Goal: Task Accomplishment & Management: Complete application form

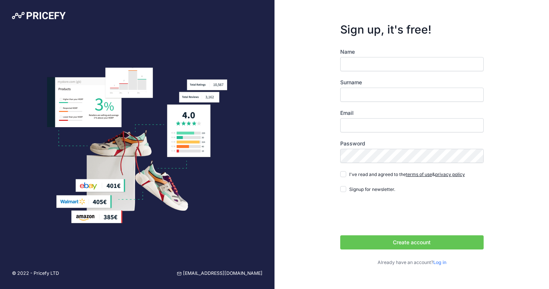
click at [355, 63] on input "Name" at bounding box center [411, 64] width 143 height 14
type input "Pallavi"
type input "Sethi"
type input "[EMAIL_ADDRESS][DOMAIN_NAME]"
click at [343, 176] on input "I've read and agreed to the terms of use & privacy policy" at bounding box center [343, 174] width 6 height 6
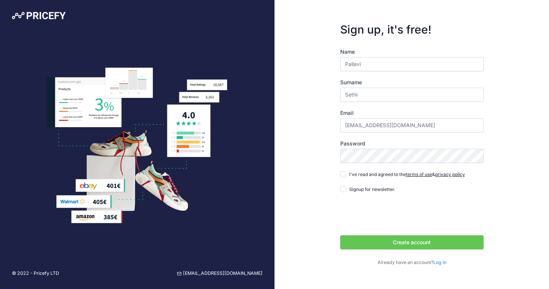
checkbox input "true"
click at [379, 241] on button "Create account" at bounding box center [411, 243] width 143 height 14
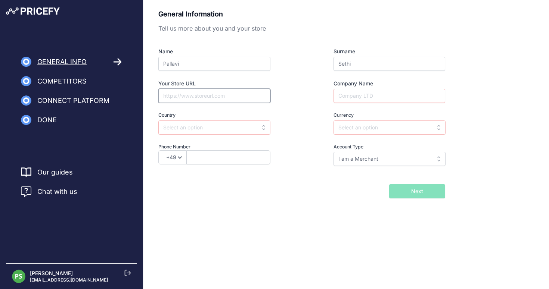
click at [185, 94] on input "Your Store URL" at bounding box center [214, 96] width 112 height 14
type input "A.JAFFE"
click at [362, 132] on input "text" at bounding box center [389, 128] width 112 height 14
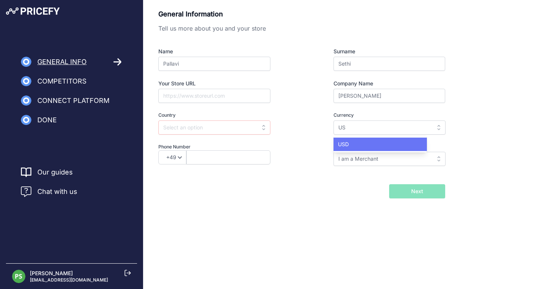
click at [354, 140] on div "USD" at bounding box center [379, 144] width 93 height 13
type input "USD"
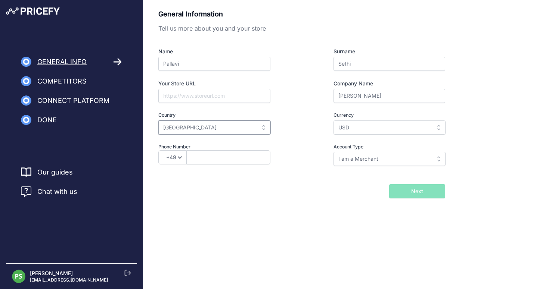
type input "USA"
click at [293, 211] on div "General Information Tell us more about you and your store Name Pallavi Surname …" at bounding box center [345, 115] width 405 height 231
click at [207, 98] on input "Your Store URL" at bounding box center [214, 96] width 112 height 14
click at [392, 158] on input "I am a Merchant" at bounding box center [389, 159] width 112 height 14
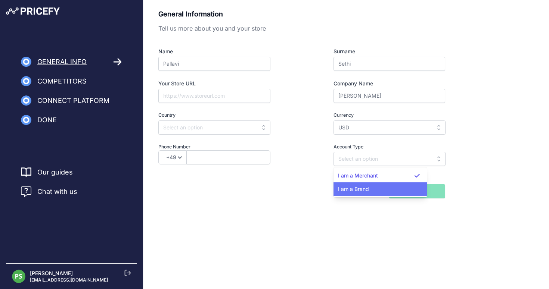
click at [369, 195] on div "I am a Brand" at bounding box center [379, 189] width 93 height 13
type input "I am a Brand"
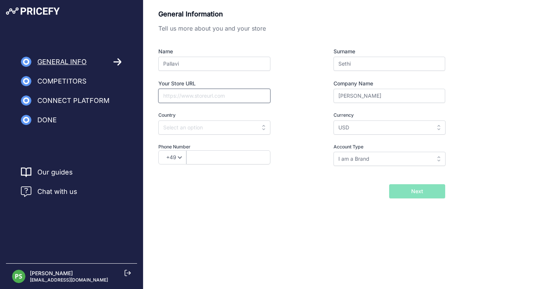
click at [182, 91] on input "Your Store URL" at bounding box center [214, 96] width 112 height 14
type input "A"
type input "Ajaffe.com"
click at [208, 230] on div "General Information Tell us more about you and your store Name Pallavi Surname …" at bounding box center [345, 115] width 405 height 231
click at [215, 130] on input "text" at bounding box center [214, 128] width 112 height 14
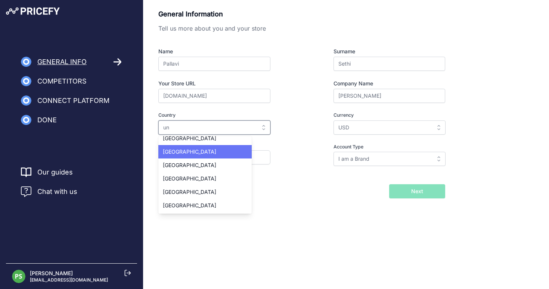
scroll to position [46, 0]
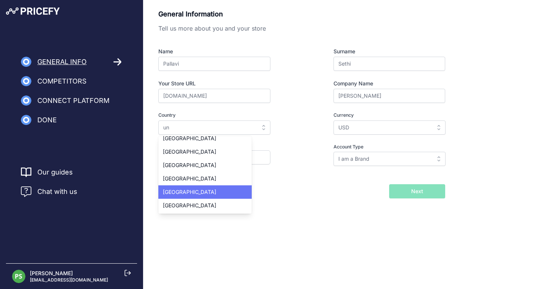
click at [205, 196] on div "United States" at bounding box center [204, 192] width 93 height 13
type input "United States"
select select "1"
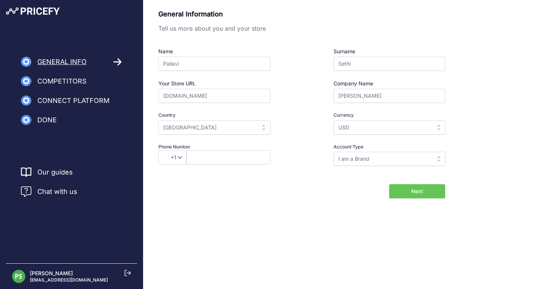
click at [326, 208] on div "General Information Tell us more about you and your store Name Pallavi Surname …" at bounding box center [345, 115] width 405 height 231
click at [408, 199] on button "Next" at bounding box center [417, 191] width 56 height 14
type input "3322687667"
click at [426, 190] on form "General Information Tell us more about you and your store Name Pallavi Surname …" at bounding box center [301, 104] width 287 height 190
click at [432, 195] on button "Next" at bounding box center [417, 191] width 56 height 14
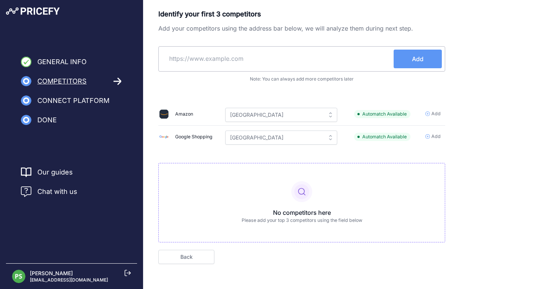
click at [214, 59] on input "text" at bounding box center [278, 59] width 232 height 18
paste input "https://www.gabrielny.com"
type input "https://www.gabrielny.com"
click at [407, 54] on button "Add" at bounding box center [417, 59] width 48 height 19
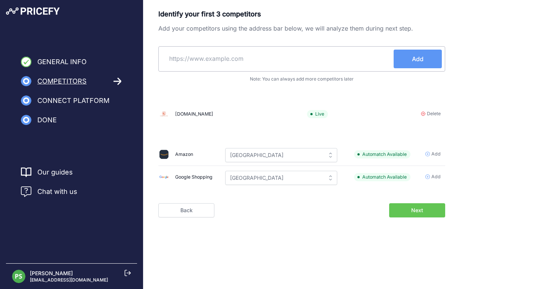
click at [234, 55] on input "text" at bounding box center [278, 59] width 232 height 18
paste input "https://www.verragio.com"
type input "https://www.verragio.com"
click at [410, 58] on button "Add" at bounding box center [417, 59] width 48 height 19
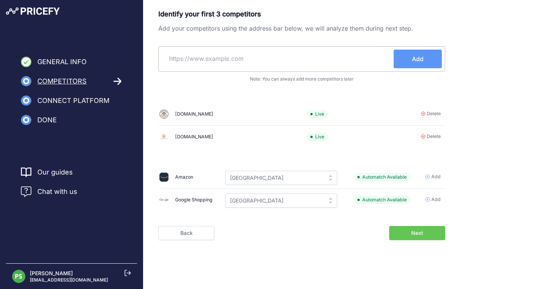
click at [270, 80] on p "Note: You can always add more competitors later" at bounding box center [301, 79] width 287 height 6
click at [242, 63] on input "text" at bounding box center [278, 59] width 232 height 18
paste input "https://www.fanajewelry.com"
click at [415, 59] on span "Add" at bounding box center [418, 59] width 12 height 9
click at [247, 57] on input "https://www.fanajewelry.com" at bounding box center [250, 59] width 177 height 18
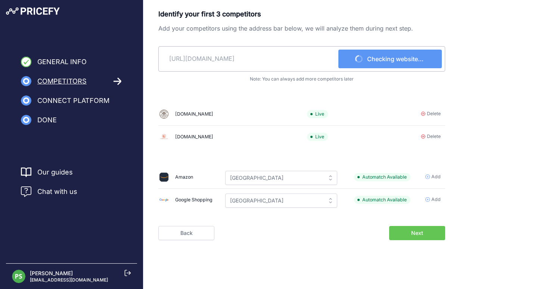
click at [247, 57] on input "https://www.fanajewelry.com" at bounding box center [250, 59] width 177 height 18
click at [271, 62] on input "https://www.fanajewelry.com" at bounding box center [250, 59] width 177 height 18
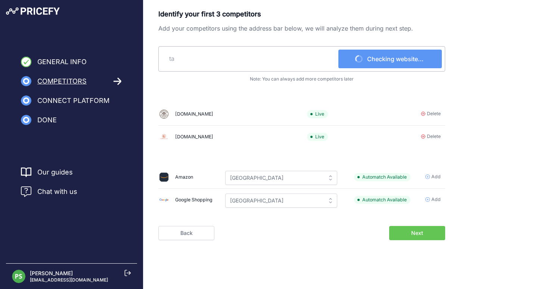
type input "t"
click at [438, 84] on div "Identify your first 3 competitors Add your competitors using the address bar be…" at bounding box center [301, 111] width 287 height 205
click at [419, 230] on span "Next" at bounding box center [417, 233] width 12 height 7
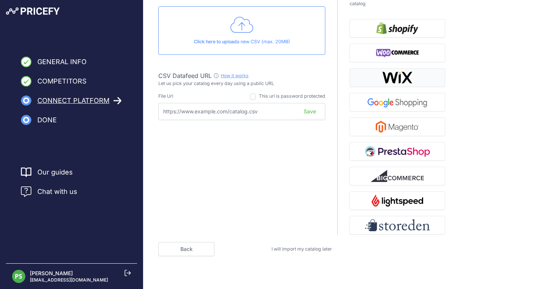
scroll to position [62, 0]
click at [291, 249] on span "I will import my catalog later" at bounding box center [301, 250] width 60 height 6
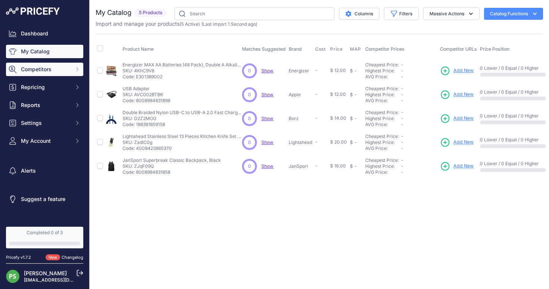
click at [32, 69] on span "Competitors" at bounding box center [45, 69] width 49 height 7
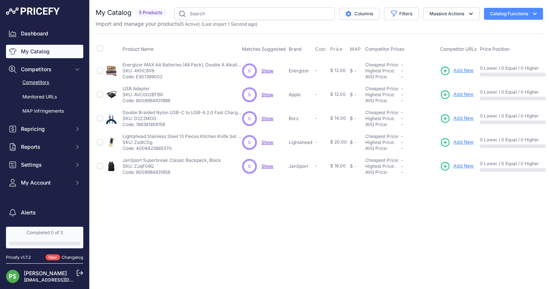
click at [42, 81] on link "Competitors" at bounding box center [44, 82] width 77 height 13
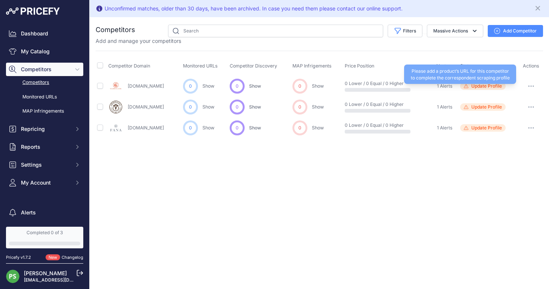
click at [474, 85] on span "Update Profile" at bounding box center [486, 86] width 31 height 6
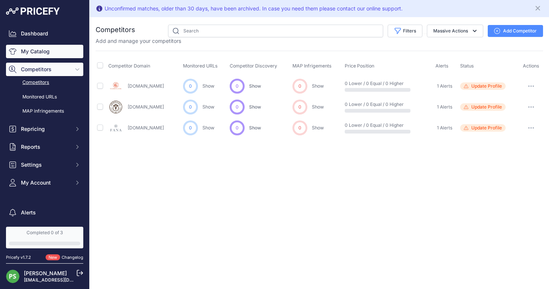
click at [37, 48] on link "My Catalog" at bounding box center [44, 51] width 77 height 13
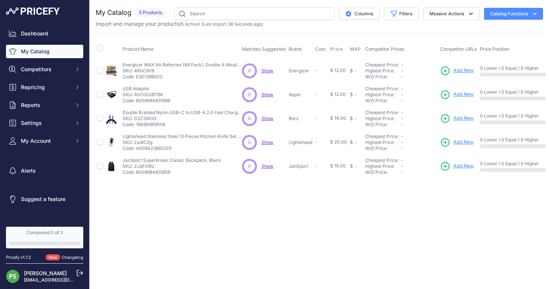
click at [65, 240] on link "Completed 0 of 3" at bounding box center [44, 238] width 77 height 22
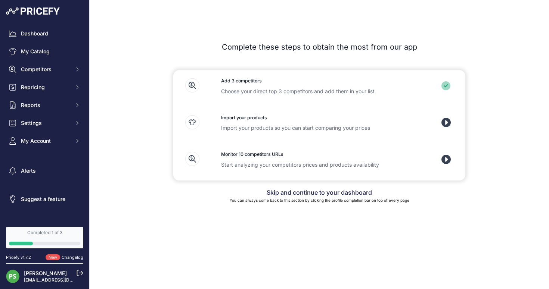
click at [446, 123] on icon at bounding box center [445, 122] width 9 height 9
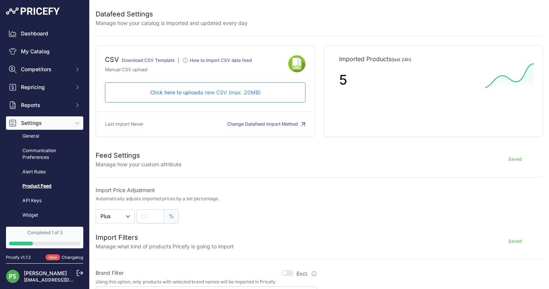
click at [208, 96] on p "Click here to upload a new CSV (max. 20MB)" at bounding box center [205, 92] width 188 height 7
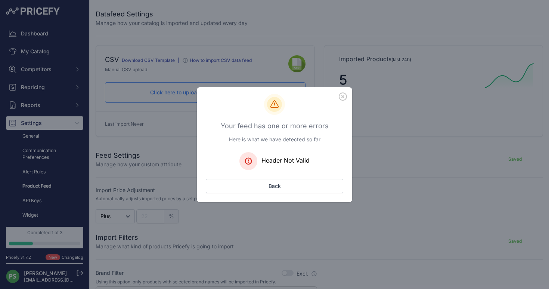
click at [342, 97] on icon "button" at bounding box center [343, 97] width 8 height 8
click at [286, 190] on button "Back" at bounding box center [274, 186] width 137 height 14
click at [290, 188] on button "Back" at bounding box center [274, 186] width 137 height 14
click at [345, 94] on icon "button" at bounding box center [342, 96] width 7 height 7
click at [343, 96] on icon "button" at bounding box center [343, 97] width 8 height 8
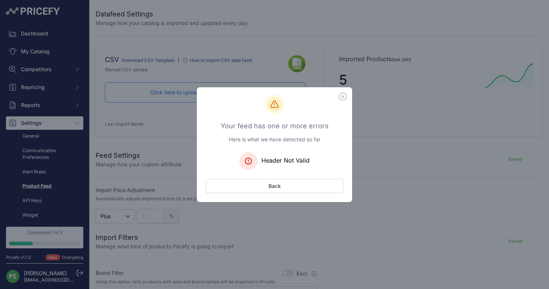
drag, startPoint x: 343, startPoint y: 96, endPoint x: 290, endPoint y: 194, distance: 111.4
click at [343, 97] on icon "button" at bounding box center [343, 97] width 8 height 8
click at [289, 187] on button "Back" at bounding box center [274, 186] width 137 height 14
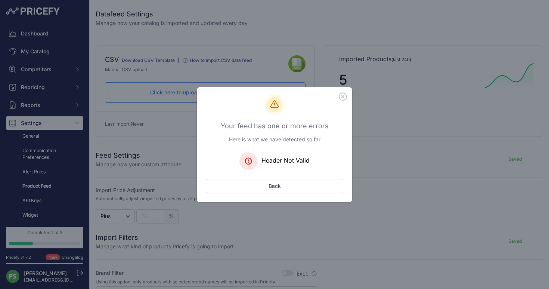
click at [339, 96] on icon "button" at bounding box center [342, 96] width 7 height 7
click at [201, 48] on div "Your feed has one or more errors Here is what we have detected so far Header No…" at bounding box center [274, 144] width 549 height 289
click at [269, 182] on button "Back" at bounding box center [274, 186] width 137 height 14
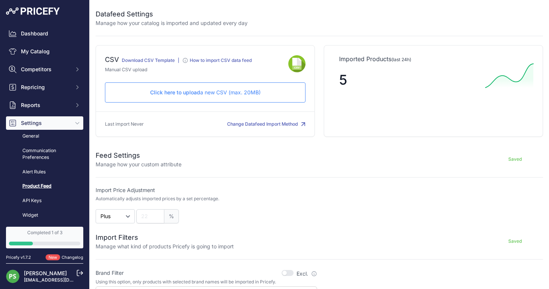
click at [128, 60] on link "Download CSV Template" at bounding box center [148, 60] width 53 height 6
